Goal: Task Accomplishment & Management: Use online tool/utility

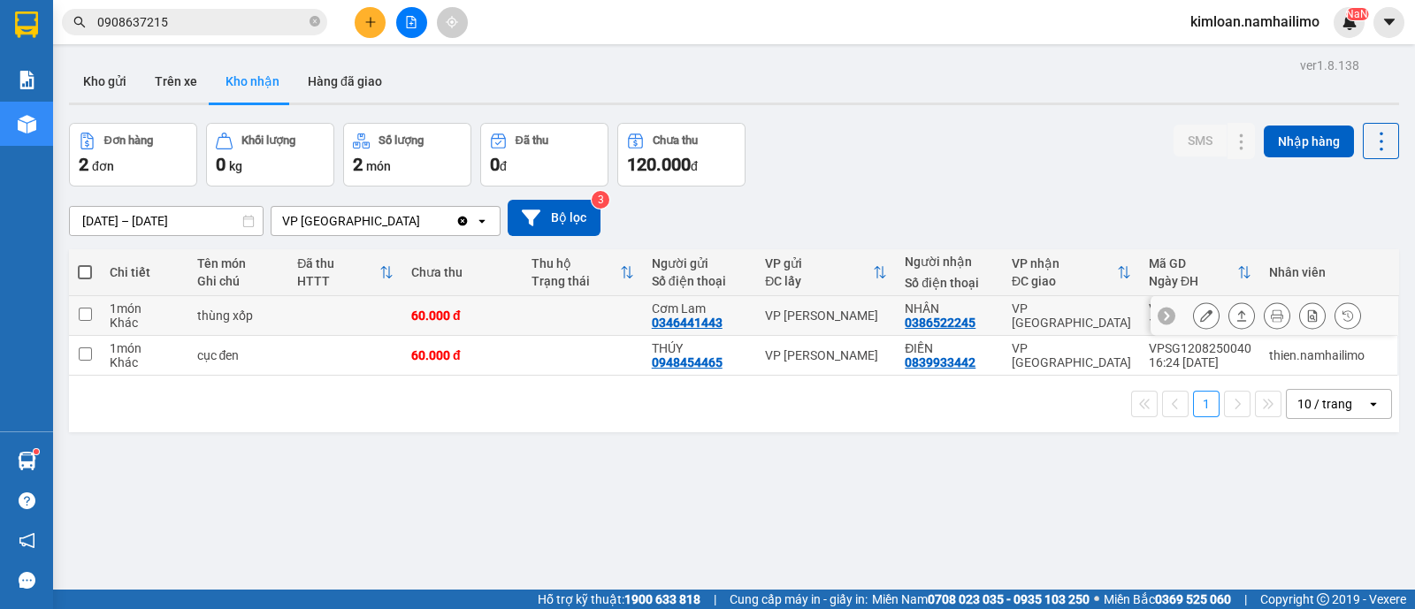
click at [80, 314] on input "checkbox" at bounding box center [85, 314] width 13 height 13
checkbox input "true"
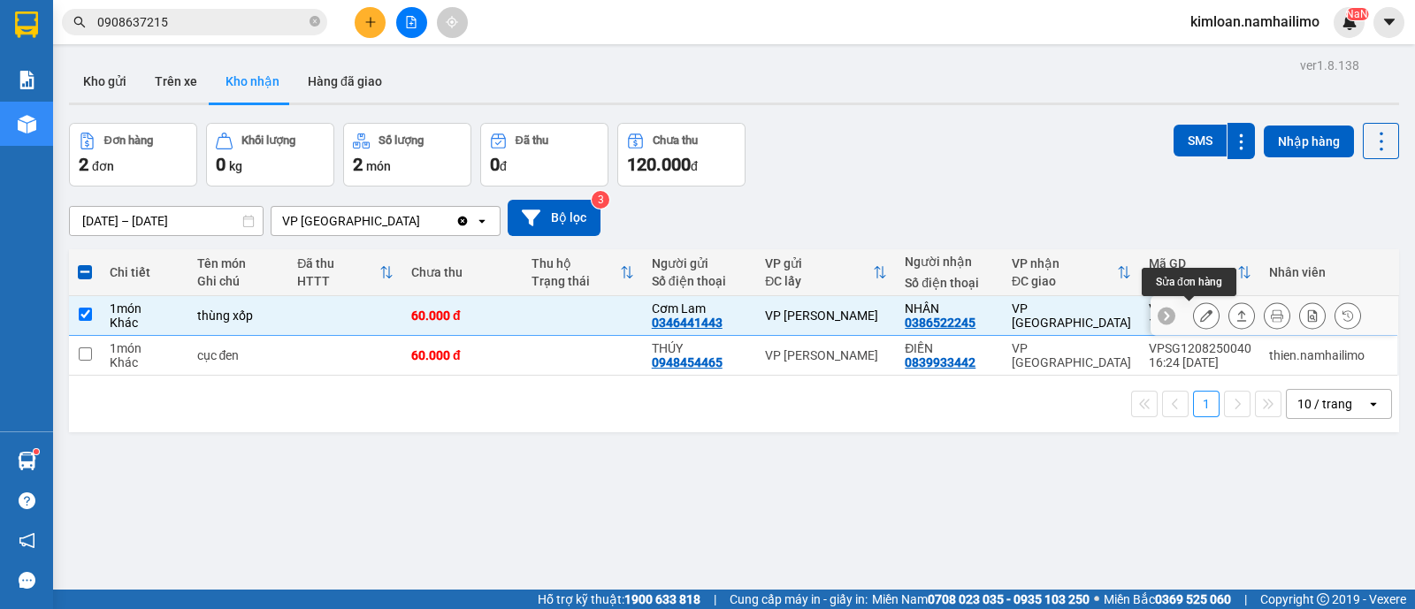
click at [1200, 311] on icon at bounding box center [1206, 316] width 12 height 12
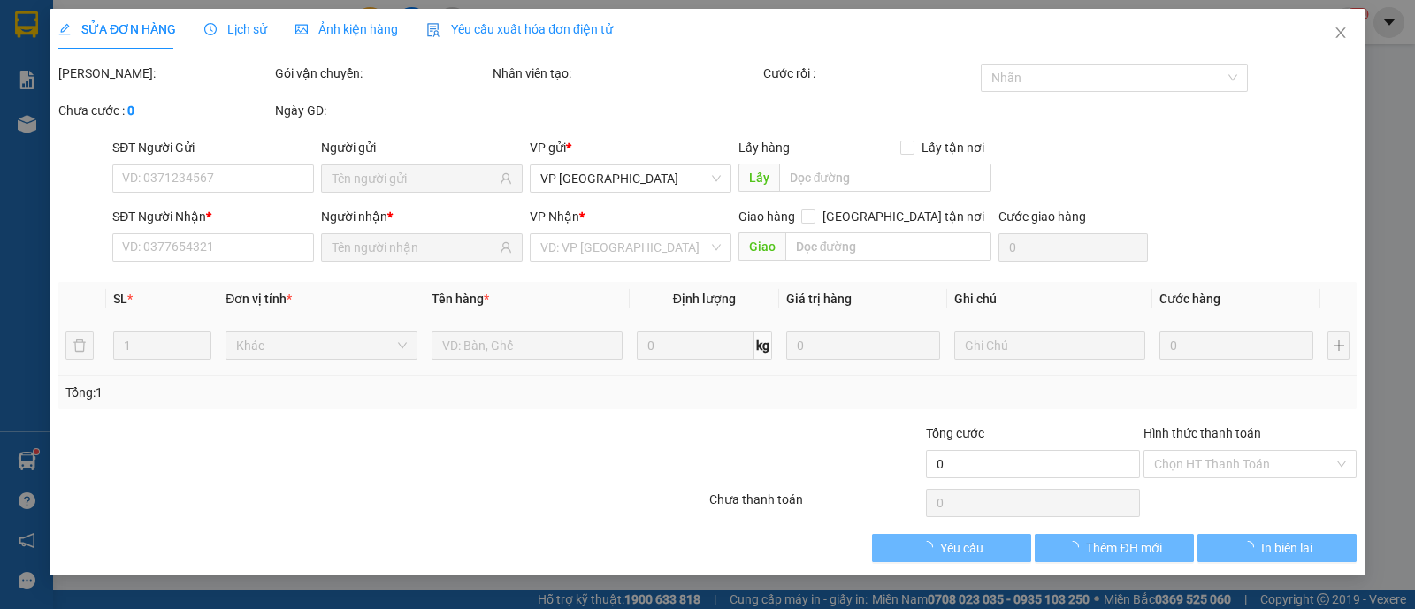
type input "0346441443"
type input "Cơm Lam"
type input "0386522245"
type input "NHÂN"
type input "60.000"
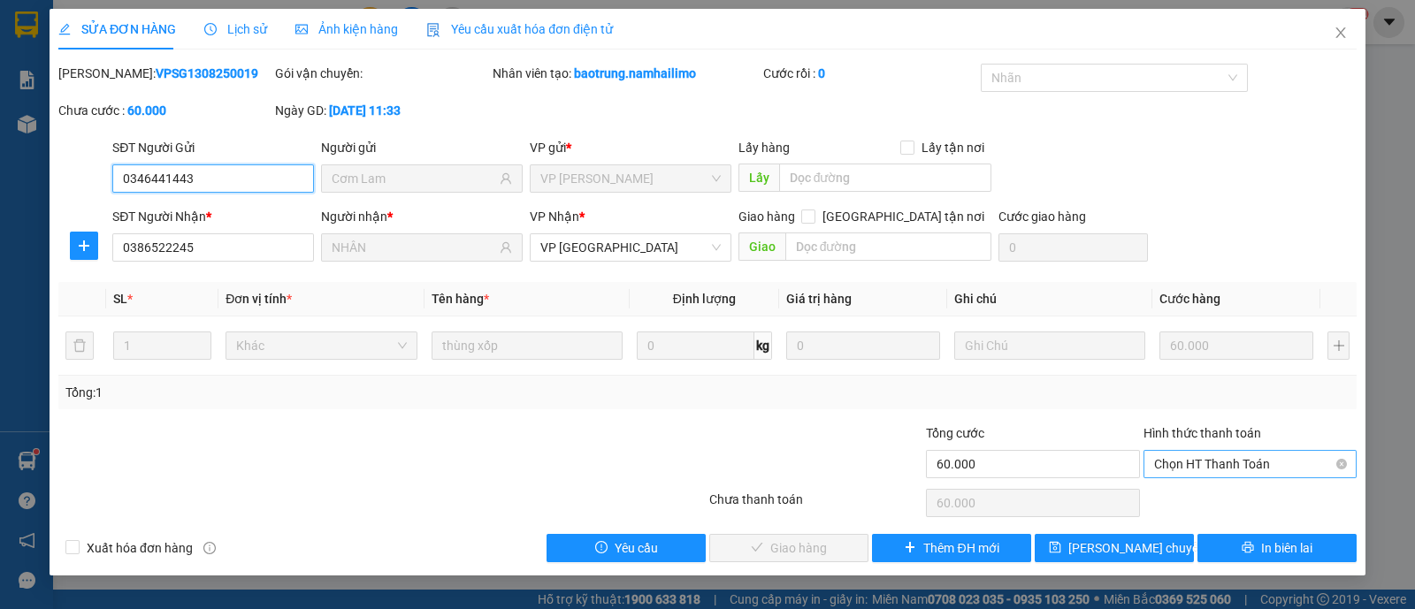
click at [1246, 460] on span "Chọn HT Thanh Toán" at bounding box center [1250, 464] width 192 height 27
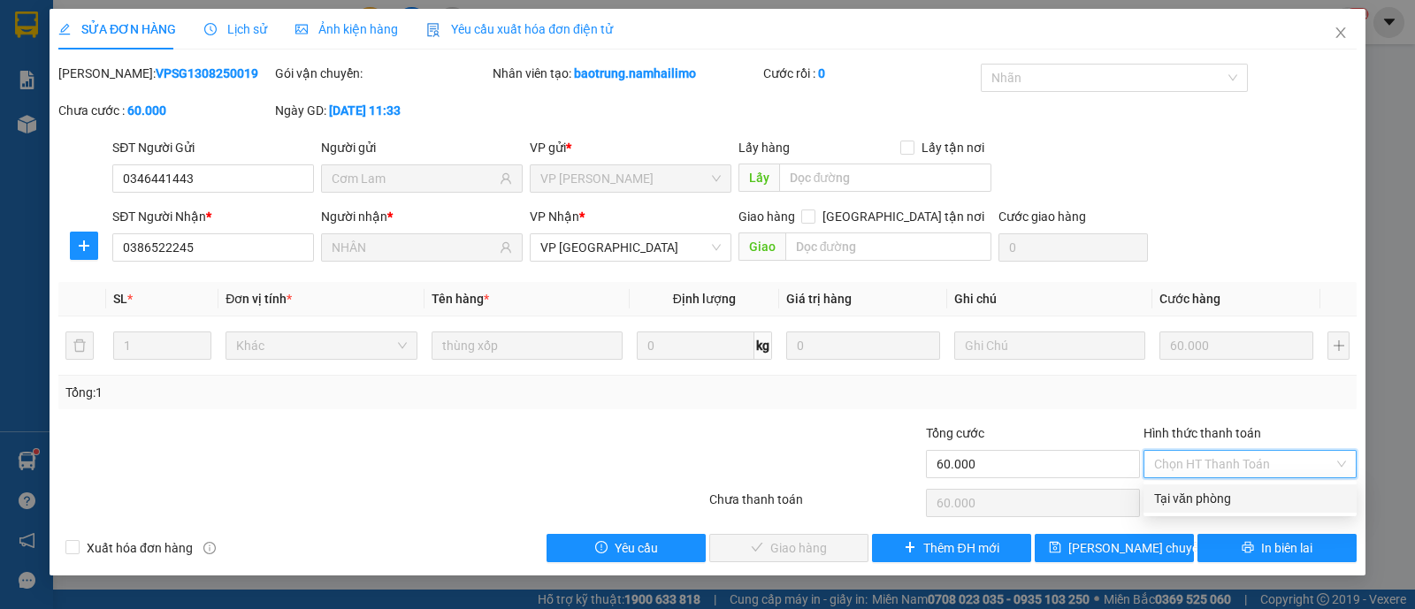
drag, startPoint x: 1221, startPoint y: 489, endPoint x: 1038, endPoint y: 518, distance: 185.4
click at [1220, 491] on div "Tại văn phòng" at bounding box center [1250, 498] width 192 height 19
type input "0"
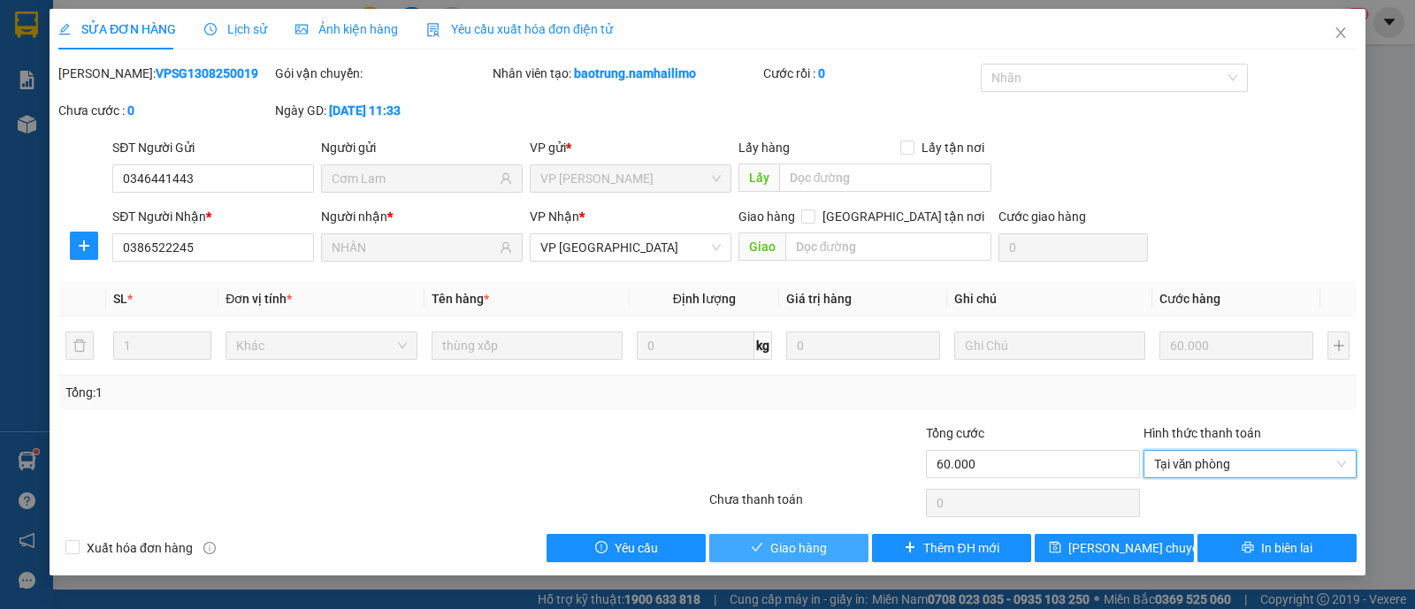
click at [776, 554] on span "Giao hàng" at bounding box center [798, 548] width 57 height 19
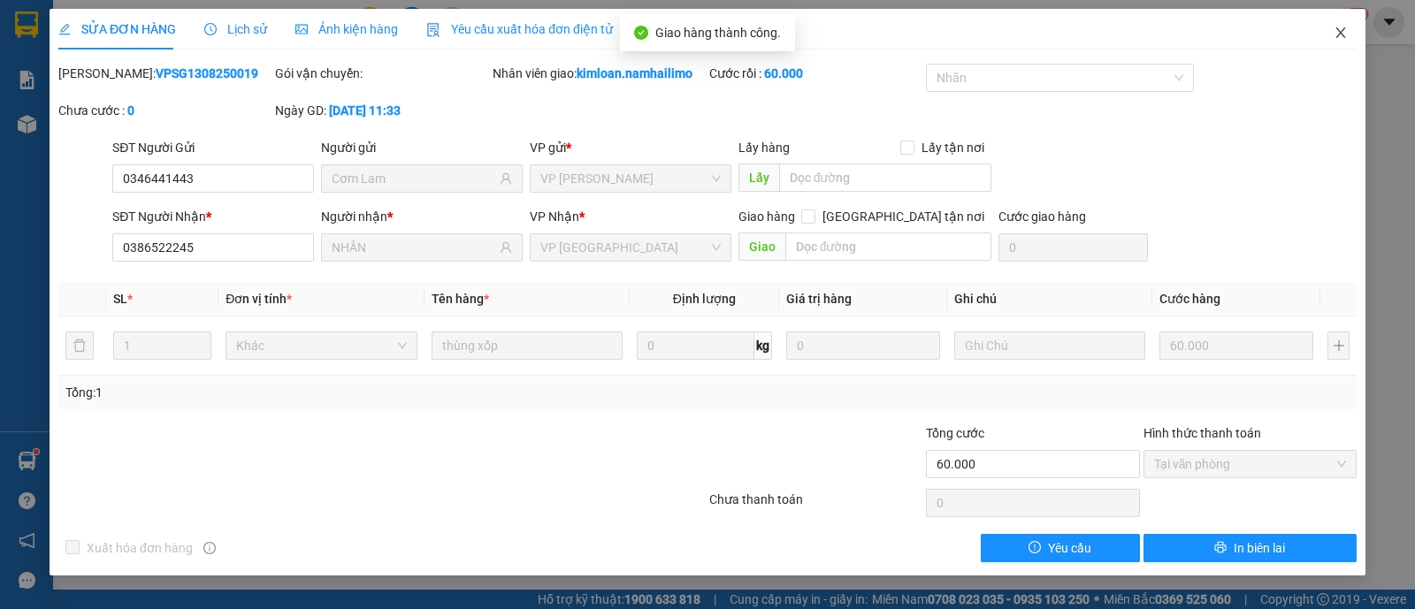
click at [1340, 37] on icon "close" at bounding box center [1341, 33] width 14 height 14
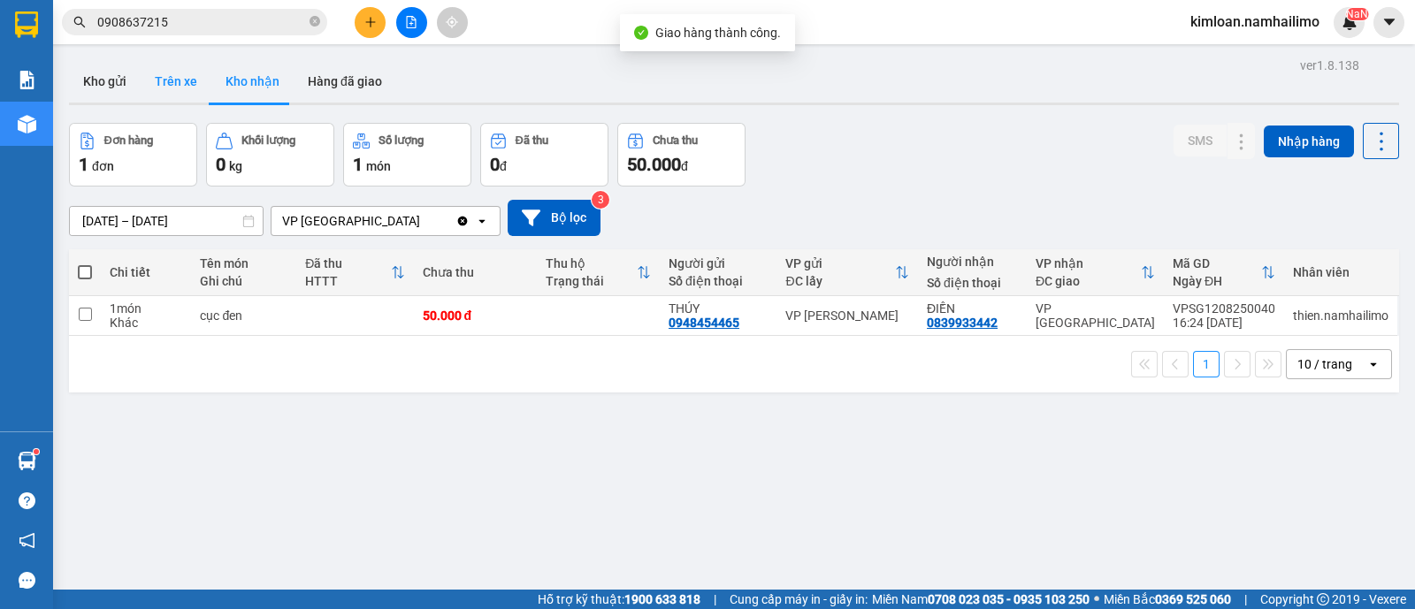
click at [176, 75] on button "Trên xe" at bounding box center [176, 81] width 71 height 42
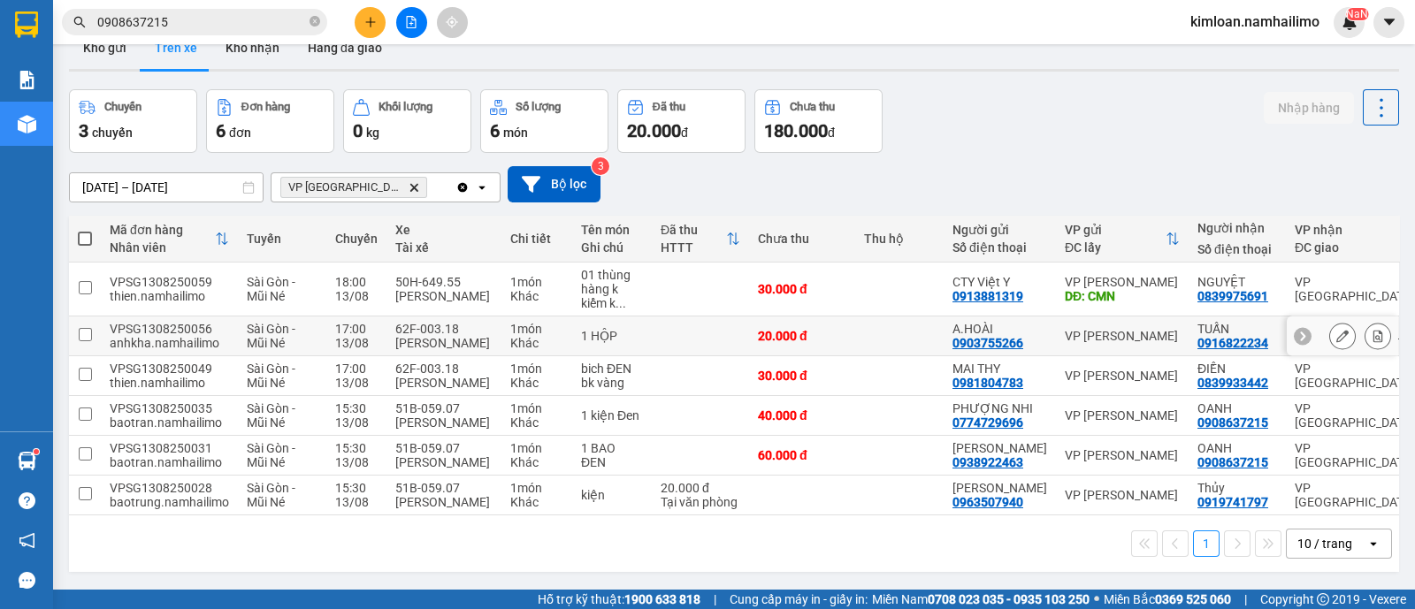
scroll to position [80, 0]
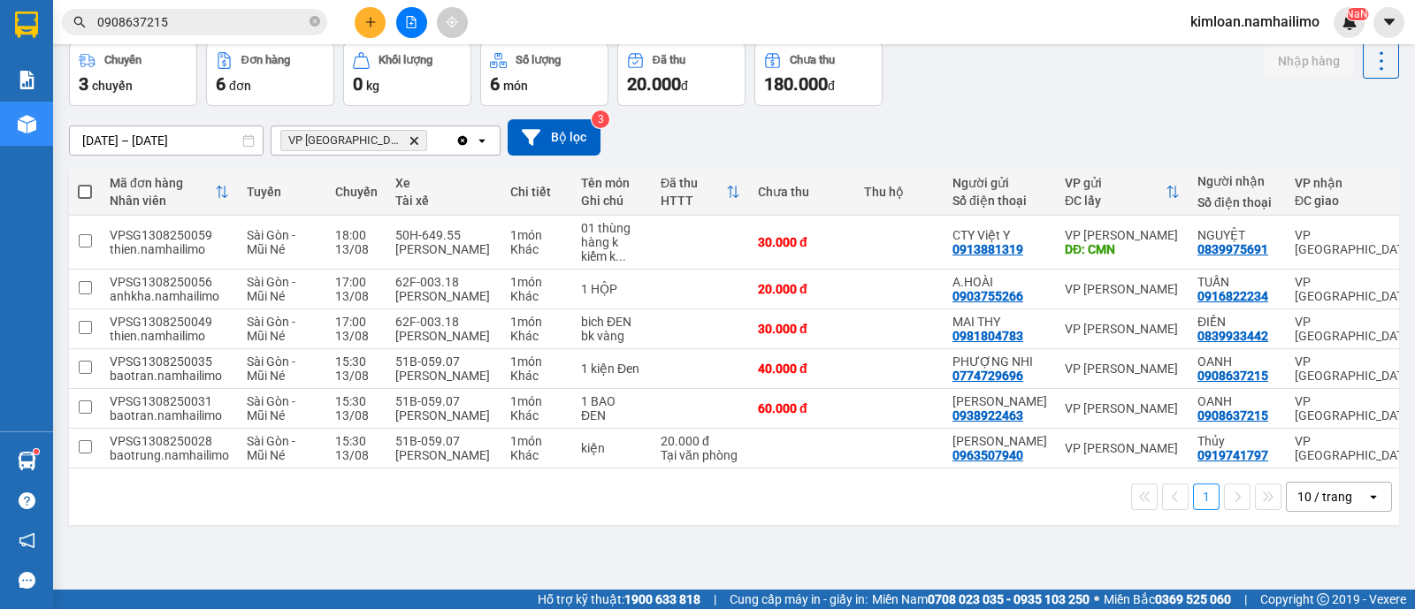
click at [632, 512] on div "1 10 / trang open" at bounding box center [734, 497] width 1316 height 30
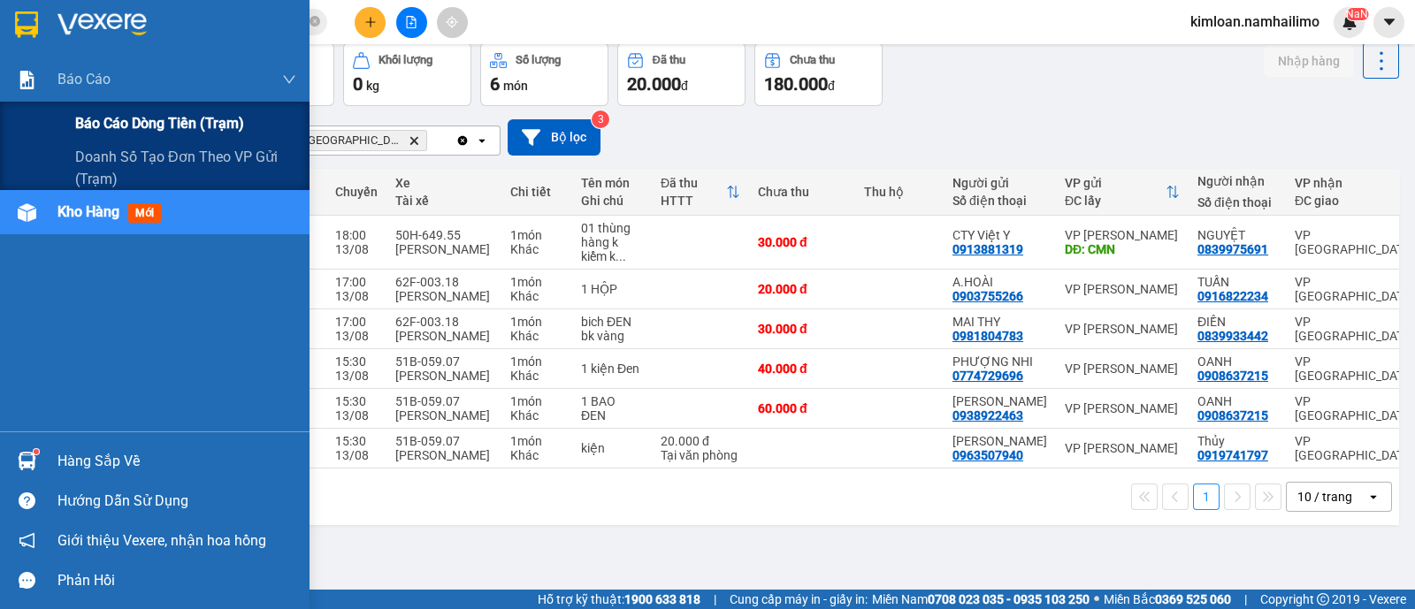
click at [146, 117] on span "Báo cáo dòng tiền (trạm)" at bounding box center [159, 123] width 169 height 22
